Goal: Find specific page/section: Find specific page/section

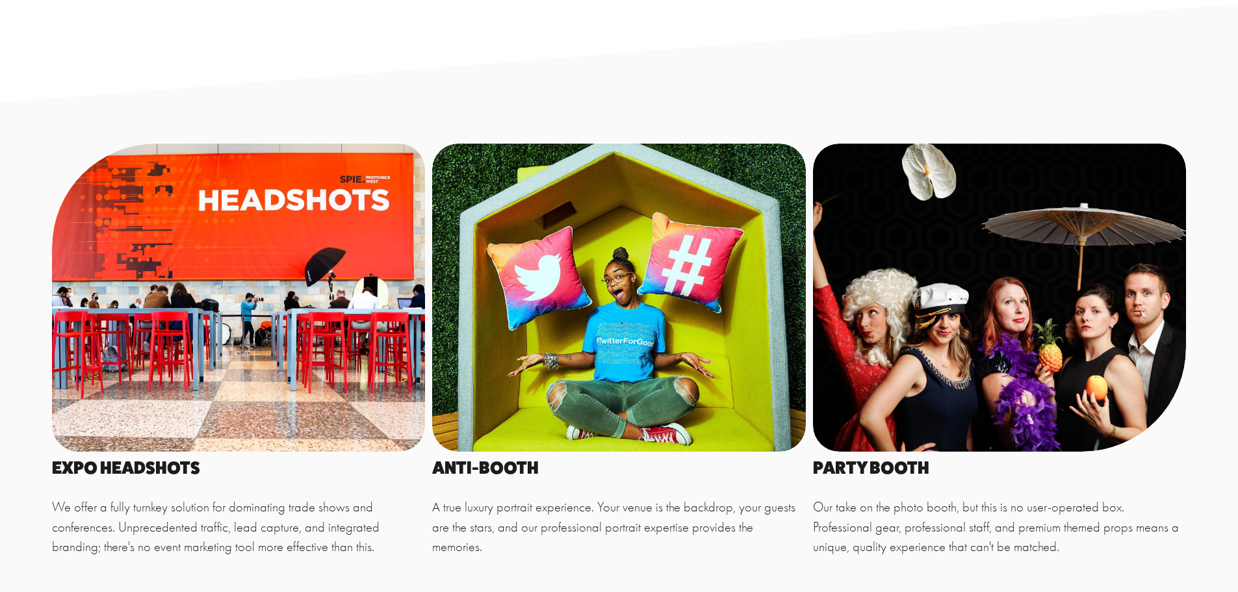
scroll to position [975, 0]
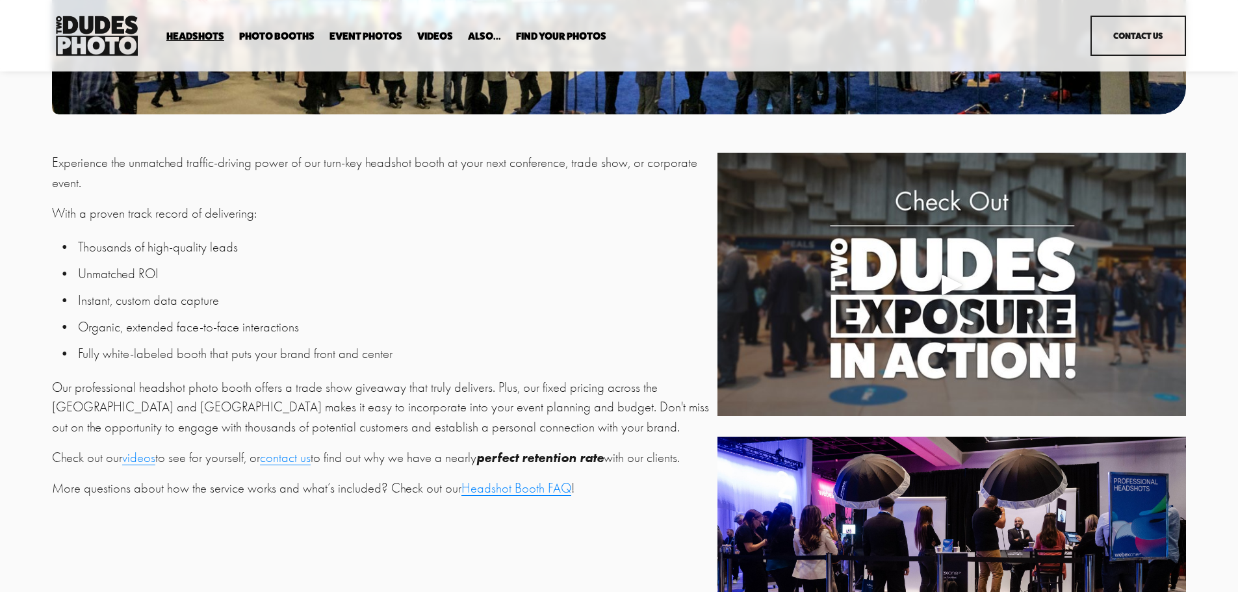
scroll to position [260, 0]
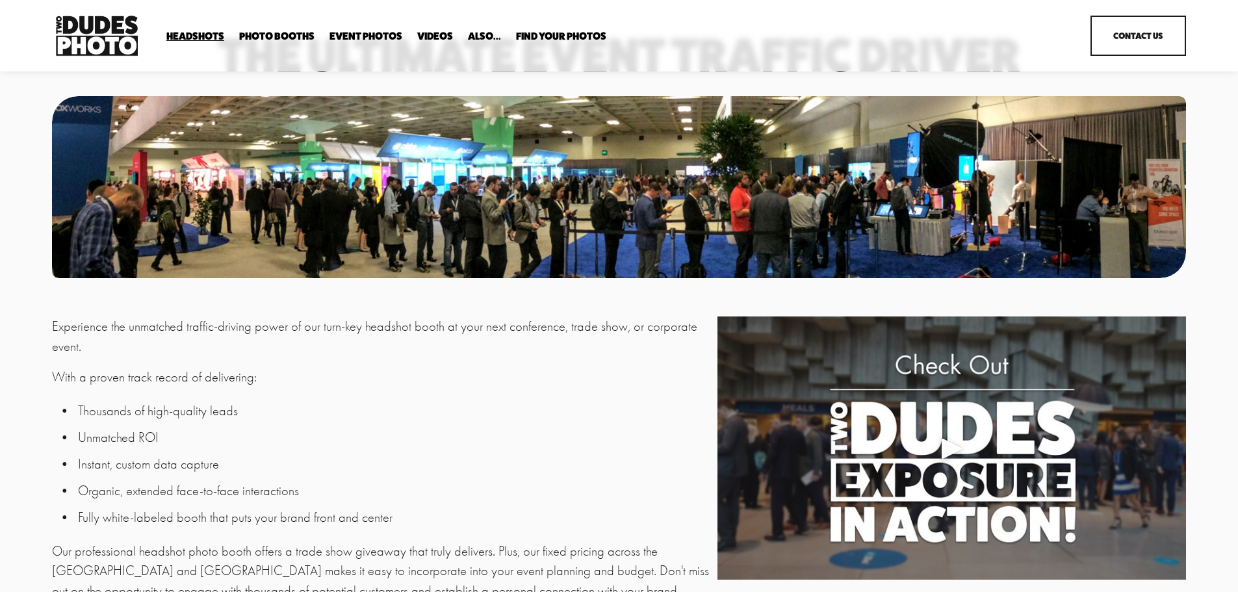
click at [0, 0] on span "In Your Office" at bounding box center [0, 0] width 0 height 0
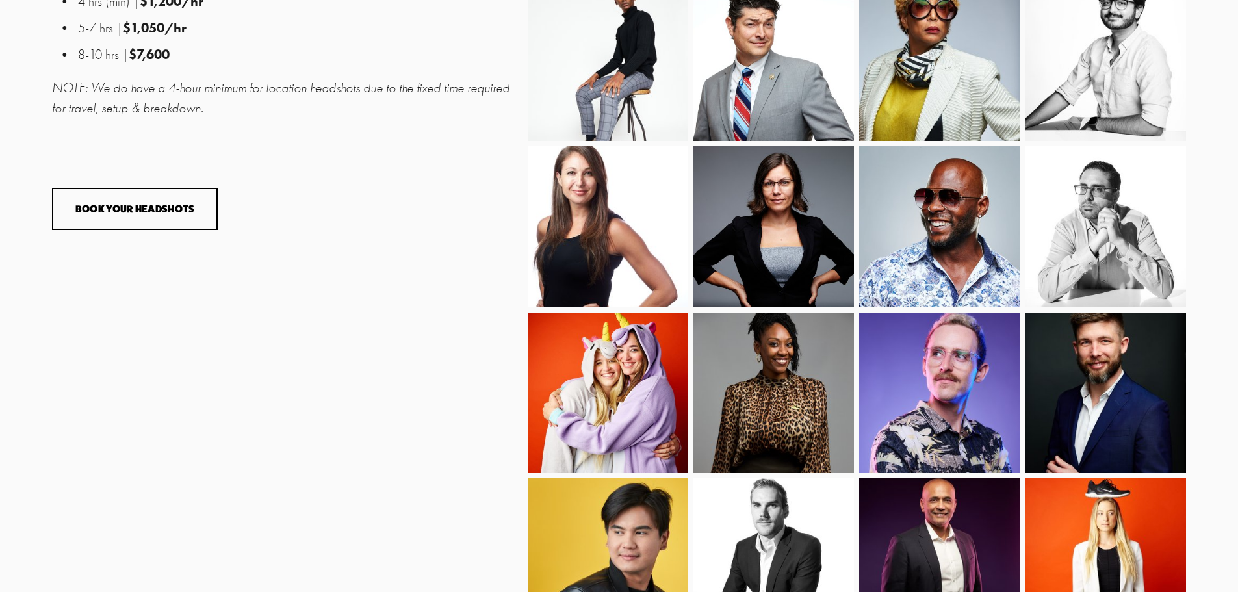
scroll to position [1040, 0]
